Goal: Task Accomplishment & Management: Use online tool/utility

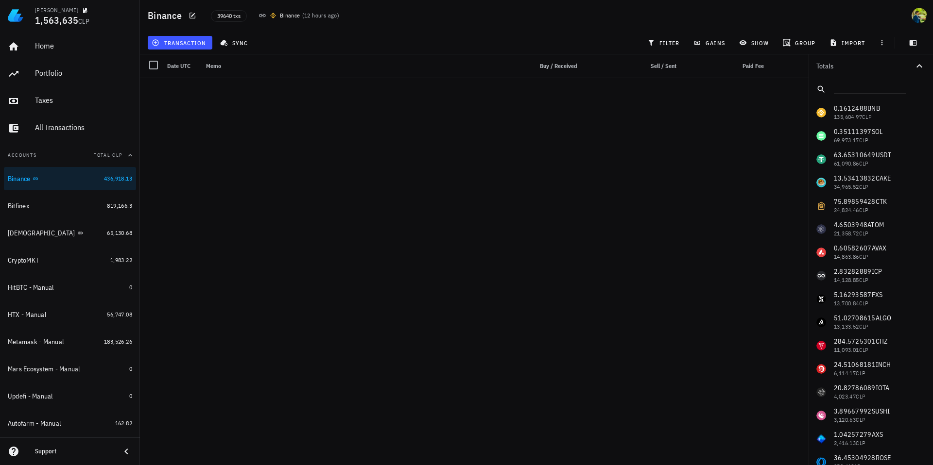
scroll to position [16440, 0]
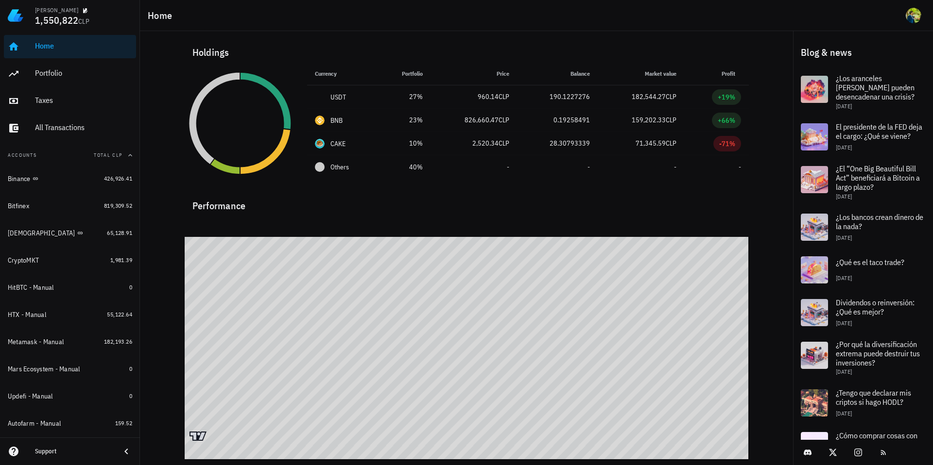
click at [272, 49] on div "Holdings" at bounding box center [467, 52] width 564 height 31
click at [35, 173] on div "Binance" at bounding box center [54, 179] width 92 height 21
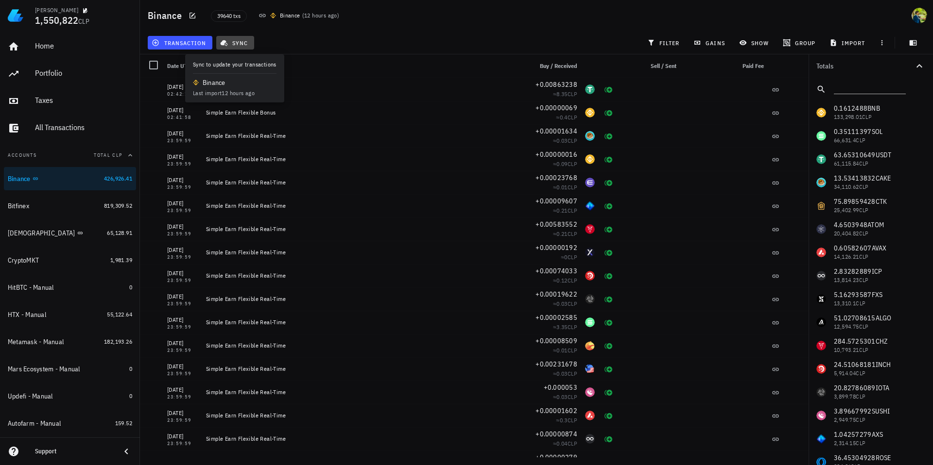
click at [231, 44] on span "sync" at bounding box center [235, 43] width 26 height 8
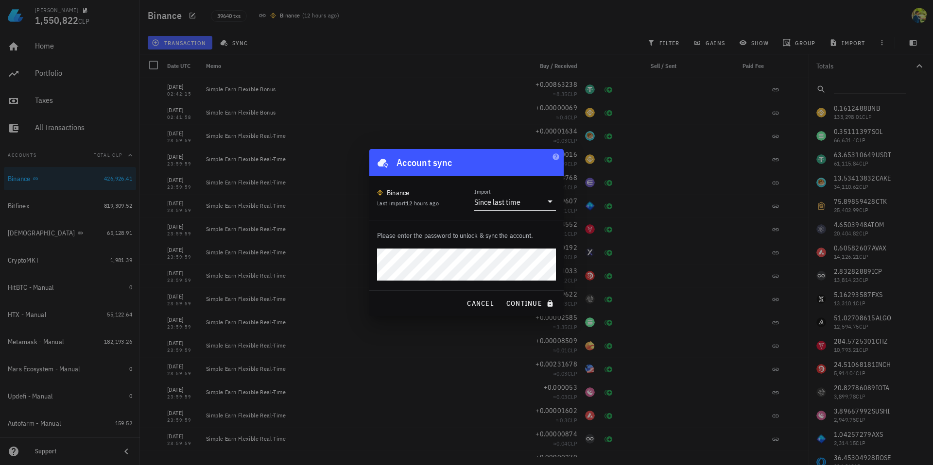
click at [501, 202] on div "Since last time" at bounding box center [497, 202] width 46 height 10
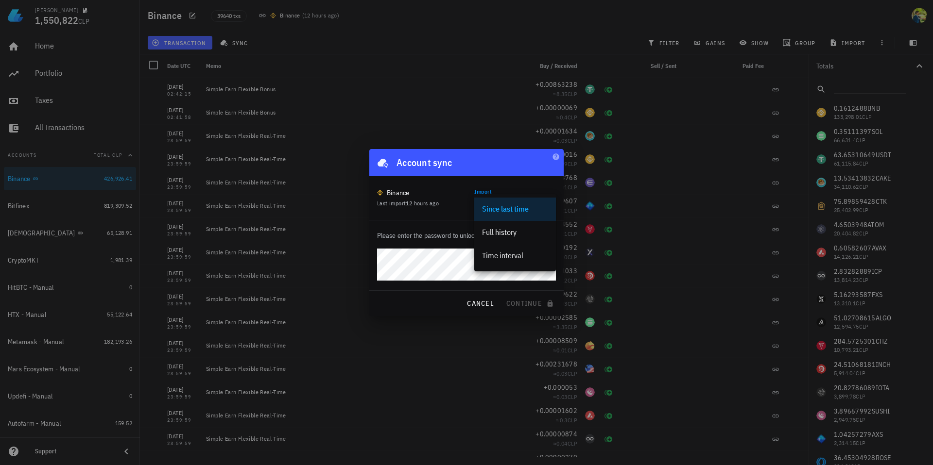
click at [501, 202] on div "Since last time" at bounding box center [515, 209] width 66 height 21
click at [501, 202] on div "Since last time" at bounding box center [497, 202] width 47 height 10
click at [504, 257] on div "Time interval" at bounding box center [515, 255] width 66 height 9
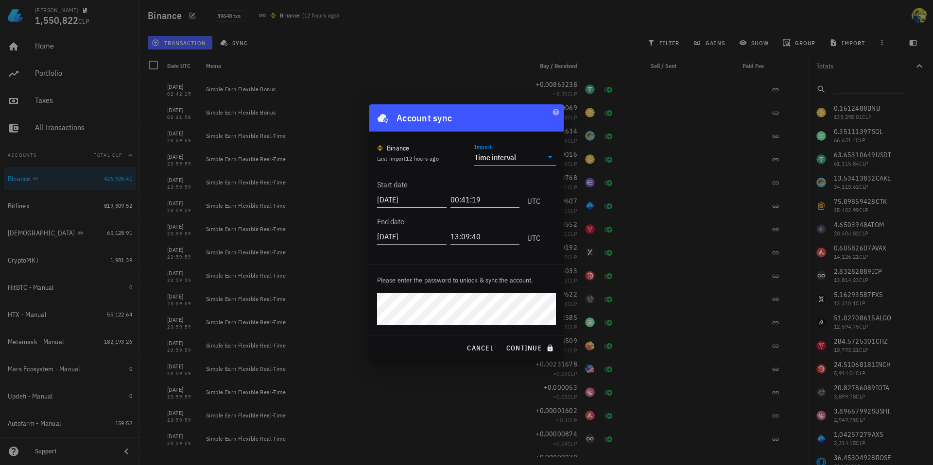
click at [540, 159] on input "Import" at bounding box center [530, 158] width 24 height 16
click at [508, 165] on div "Since last time" at bounding box center [515, 164] width 66 height 9
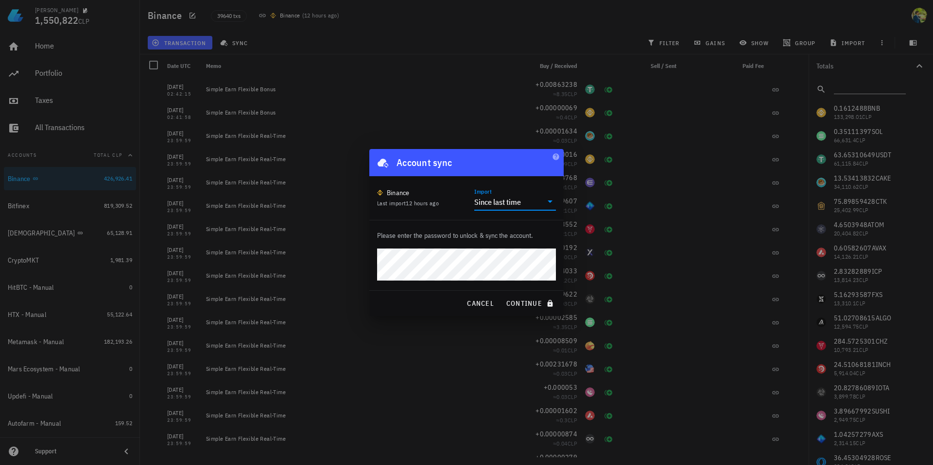
click at [554, 201] on icon at bounding box center [550, 202] width 12 height 12
click at [516, 252] on div "Time interval" at bounding box center [515, 255] width 66 height 9
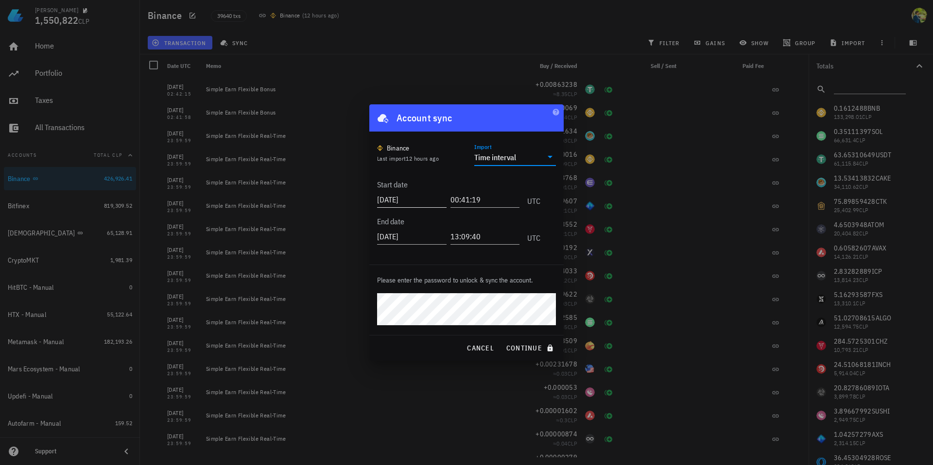
click at [416, 201] on input "2025-08-25" at bounding box center [411, 200] width 69 height 16
type input "2025-08-20"
click at [486, 350] on span "cancel" at bounding box center [480, 348] width 28 height 9
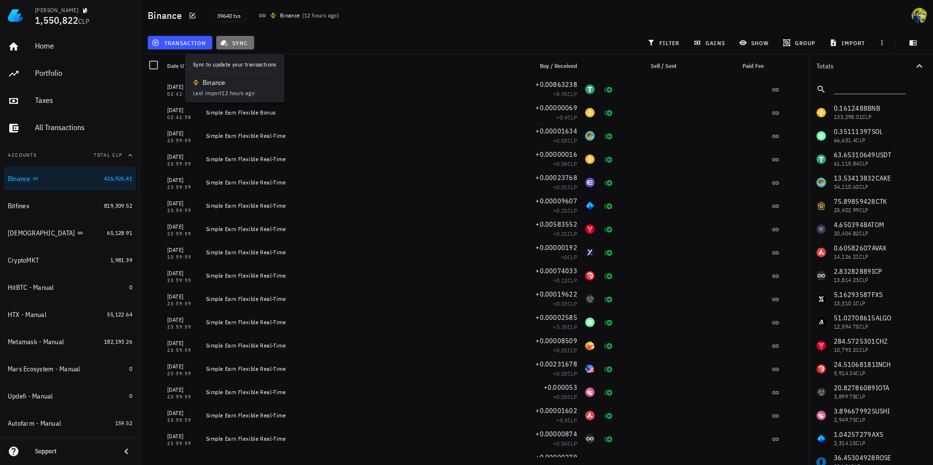
click at [231, 44] on span "sync" at bounding box center [235, 43] width 26 height 8
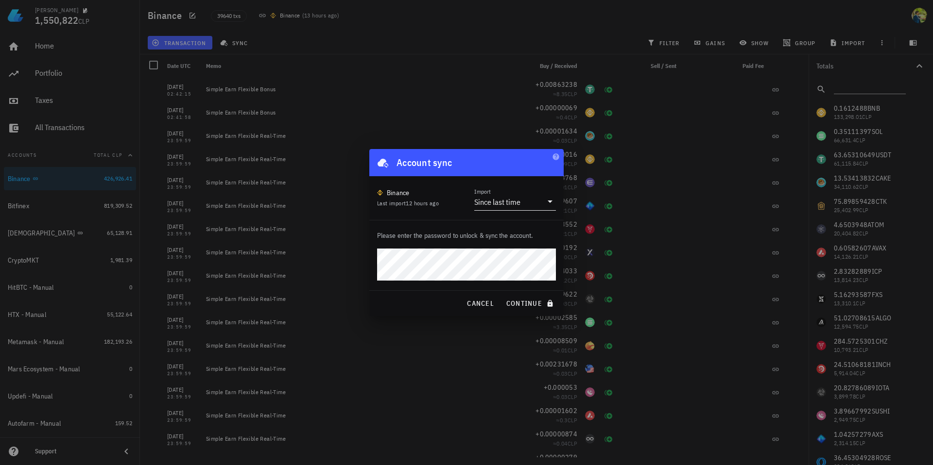
click at [494, 196] on div "Since last time" at bounding box center [508, 202] width 68 height 17
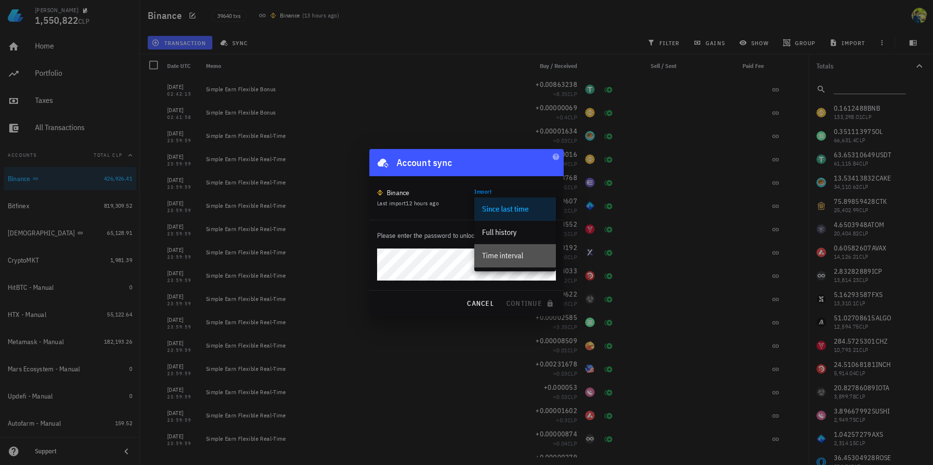
click at [510, 252] on div "Time interval" at bounding box center [515, 255] width 66 height 9
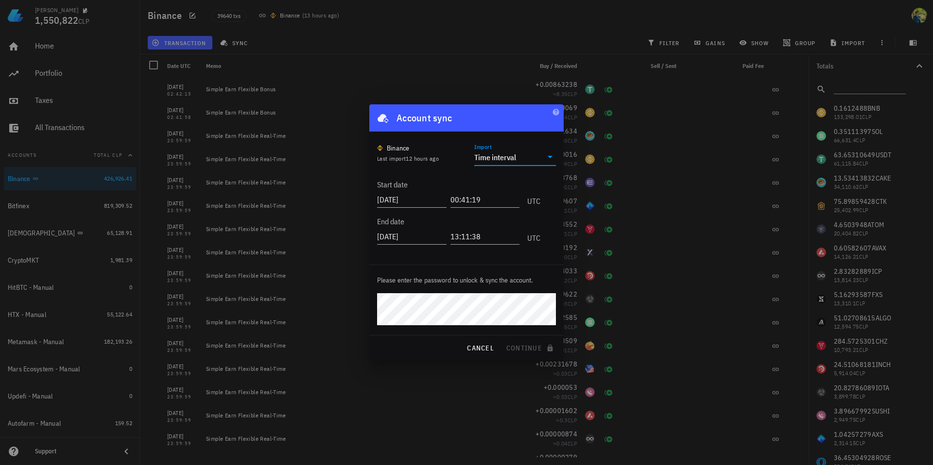
click at [552, 156] on icon at bounding box center [550, 157] width 12 height 12
click at [504, 163] on div "Since last time" at bounding box center [515, 164] width 66 height 9
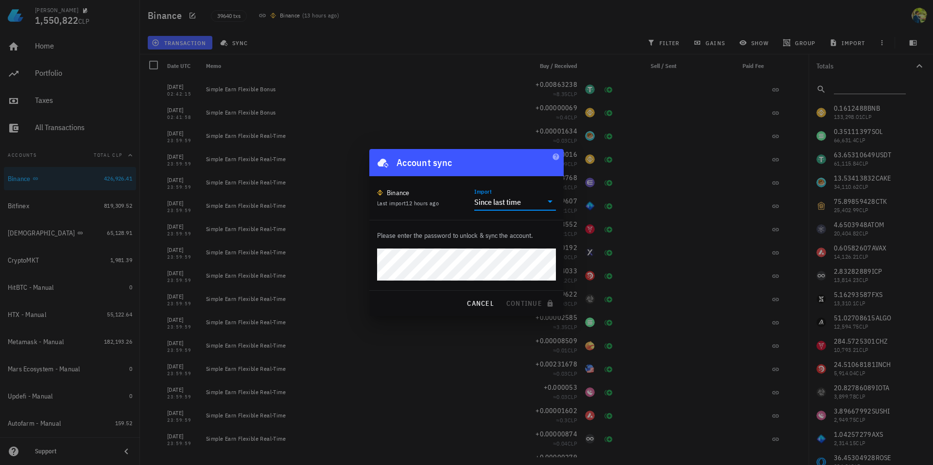
click at [515, 205] on div "Since last time" at bounding box center [497, 202] width 47 height 10
click at [506, 252] on div "Time interval" at bounding box center [515, 255] width 66 height 9
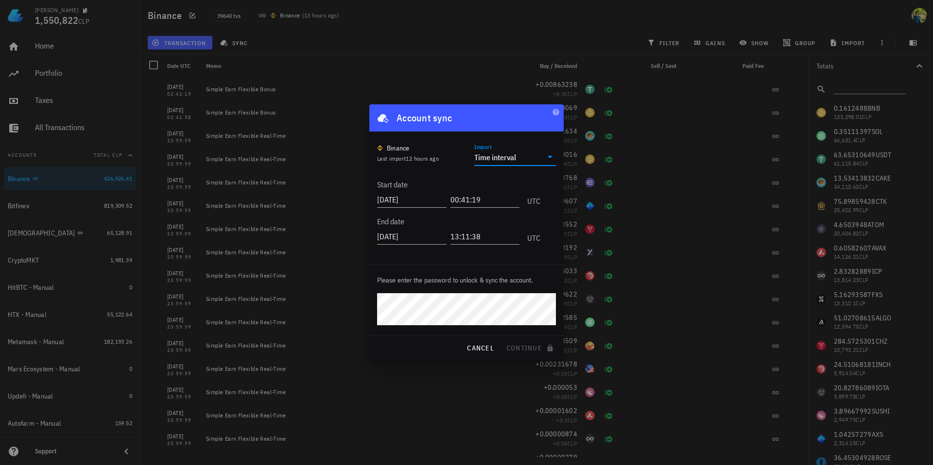
click at [516, 157] on div "Time interval" at bounding box center [495, 158] width 42 height 10
click at [514, 166] on div "Since last time" at bounding box center [515, 164] width 66 height 9
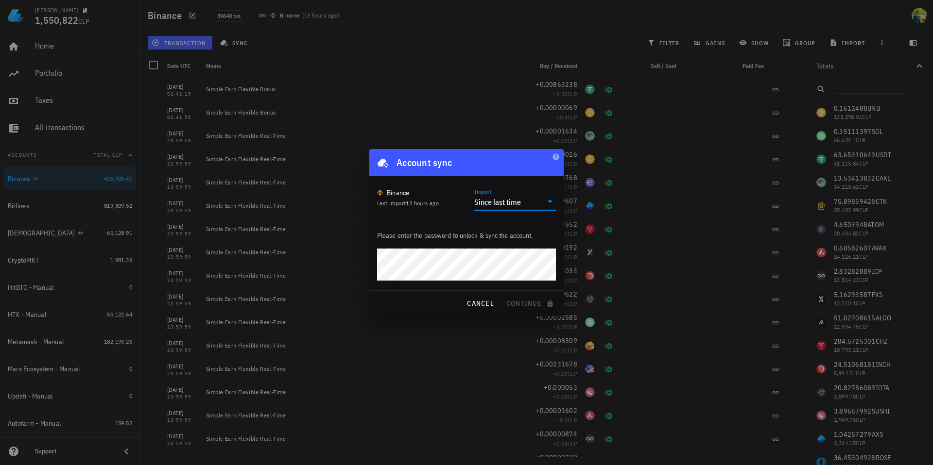
click at [513, 200] on div "Since last time" at bounding box center [497, 202] width 47 height 10
click at [512, 258] on div "Time interval" at bounding box center [515, 255] width 66 height 9
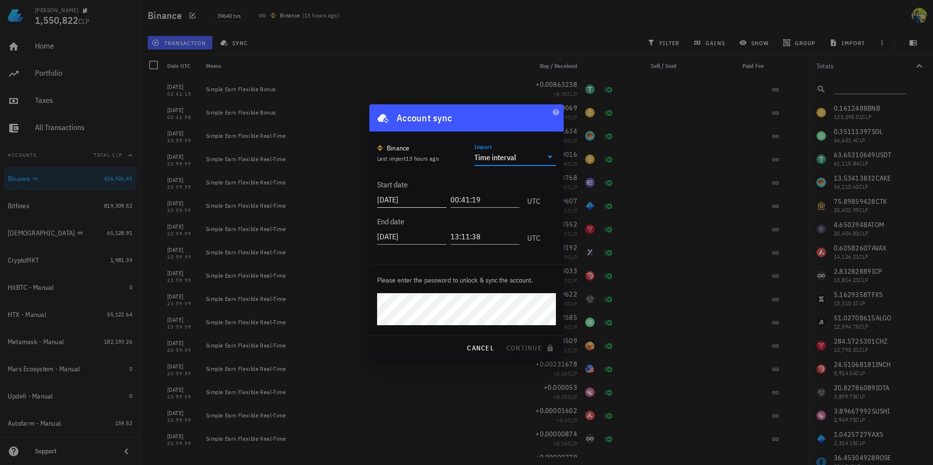
click at [414, 201] on input "2025-08-25" at bounding box center [411, 200] width 69 height 16
click at [414, 201] on input "2025-08-25" at bounding box center [412, 200] width 71 height 16
click at [403, 197] on input "2025-08-20" at bounding box center [412, 200] width 71 height 16
type input "[DATE]"
click at [458, 199] on input "00:41:19" at bounding box center [483, 200] width 71 height 16
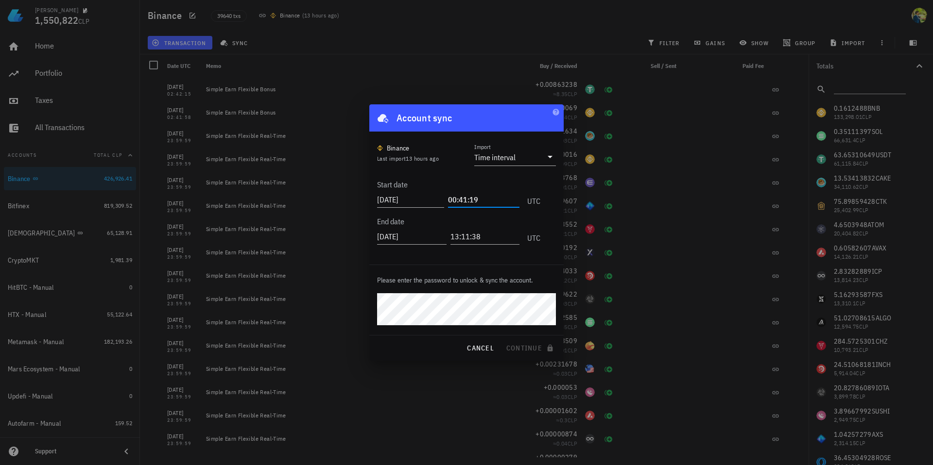
click at [457, 199] on input "00:41:19" at bounding box center [483, 200] width 71 height 16
click at [468, 199] on input "02:41:10" at bounding box center [483, 200] width 71 height 16
type input "02:42:16"
click at [477, 185] on div "2025-04-20 02:42:16 UTC" at bounding box center [458, 197] width 163 height 26
click at [446, 117] on div "Account sync" at bounding box center [423, 118] width 55 height 16
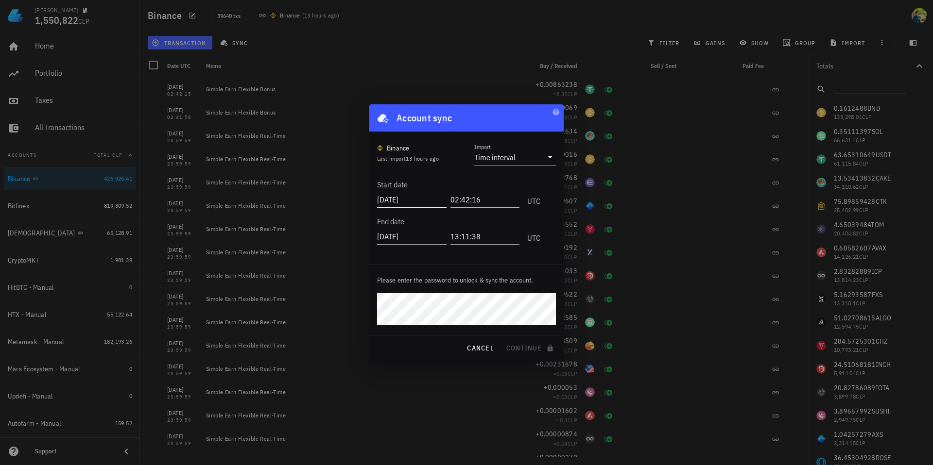
click at [424, 197] on input "[DATE]" at bounding box center [411, 200] width 69 height 16
click at [424, 197] on input "[DATE]" at bounding box center [412, 200] width 71 height 16
click at [484, 195] on input "02:42:16" at bounding box center [485, 200] width 67 height 16
click at [426, 240] on input "2025-08-25" at bounding box center [412, 237] width 71 height 16
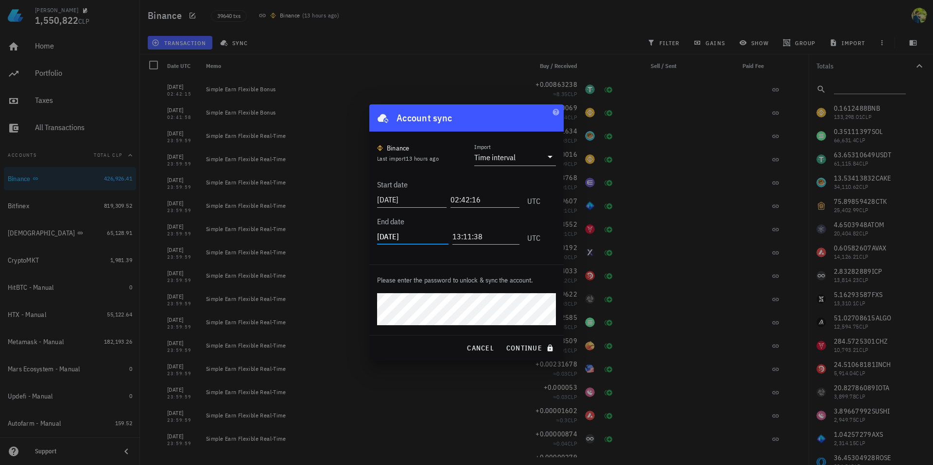
click at [404, 237] on input "2025-08-25" at bounding box center [412, 237] width 71 height 16
click at [419, 236] on input "[DATE]" at bounding box center [412, 237] width 71 height 16
type input "2025-04-29"
click at [456, 236] on input "13:11:38" at bounding box center [485, 237] width 67 height 16
click at [456, 236] on input "13:11:38" at bounding box center [483, 237] width 71 height 16
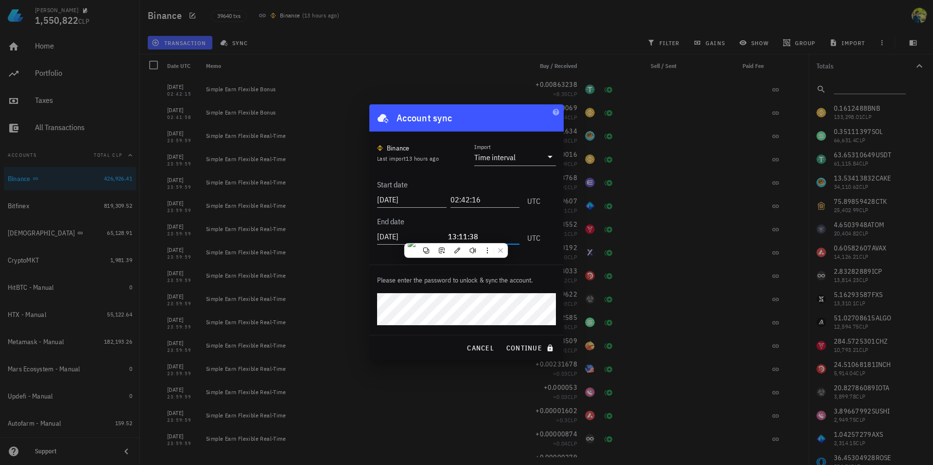
click at [454, 236] on input "13:11:38" at bounding box center [483, 237] width 71 height 16
click at [451, 238] on input "13:11:38" at bounding box center [483, 237] width 71 height 16
type input "23:59:59"
click at [517, 351] on span "continue" at bounding box center [531, 348] width 50 height 9
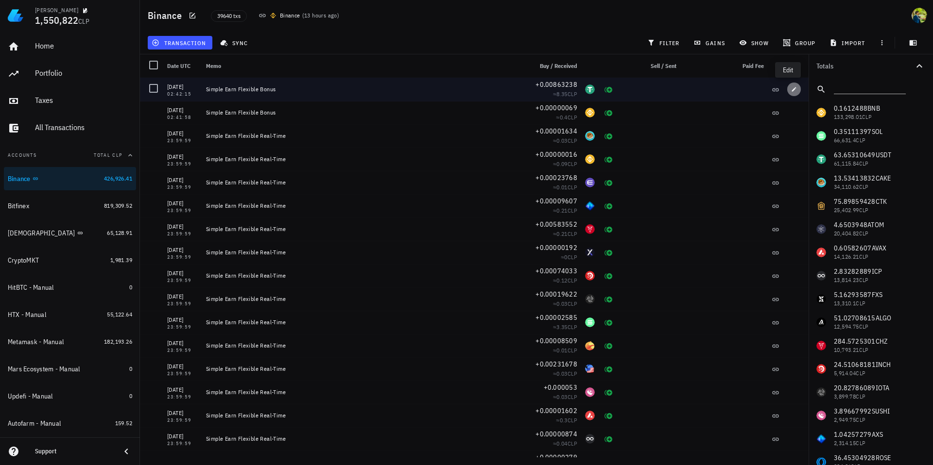
click at [791, 90] on icon "button" at bounding box center [794, 89] width 6 height 6
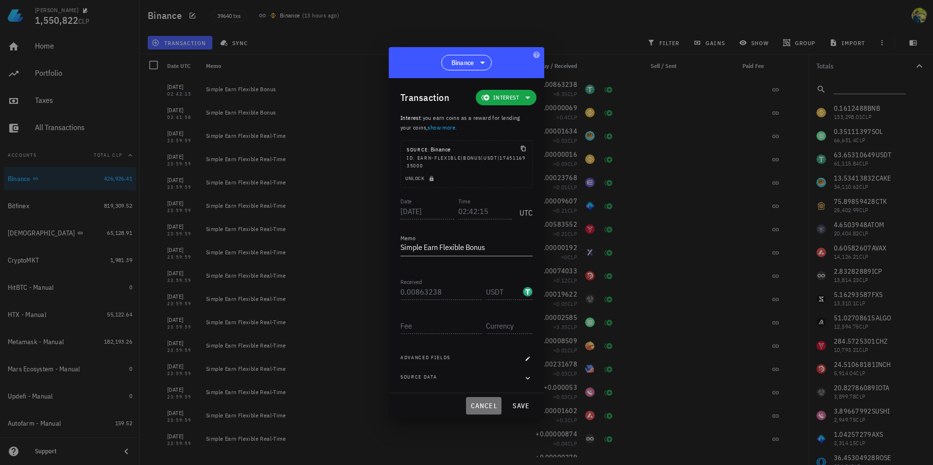
click at [481, 407] on span "cancel" at bounding box center [484, 406] width 28 height 9
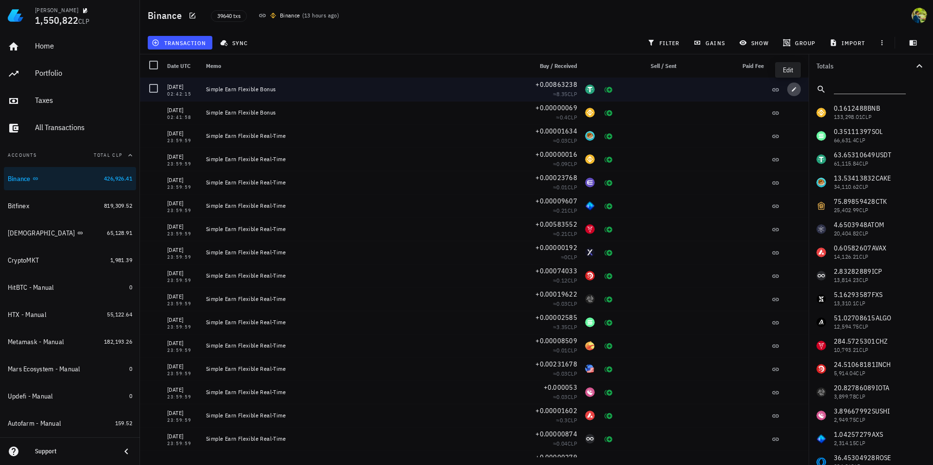
click at [791, 87] on icon "button" at bounding box center [794, 89] width 6 height 6
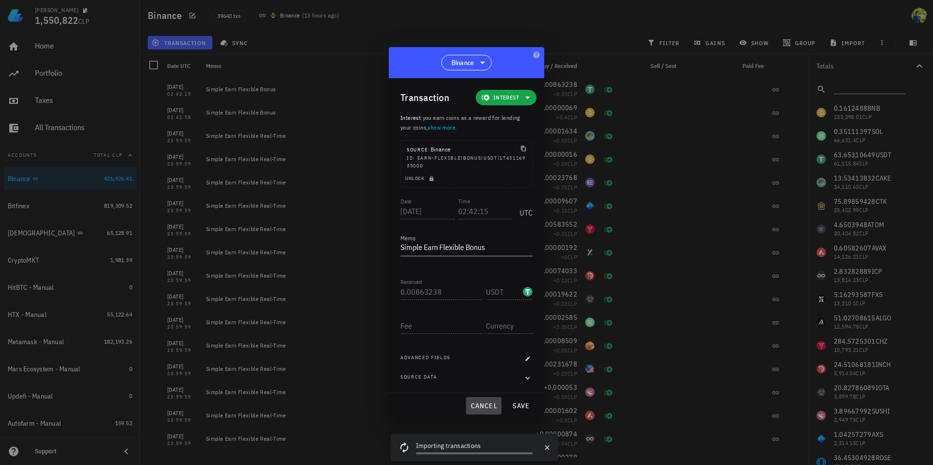
click at [488, 408] on span "cancel" at bounding box center [484, 406] width 28 height 9
